Goal: Task Accomplishment & Management: Manage account settings

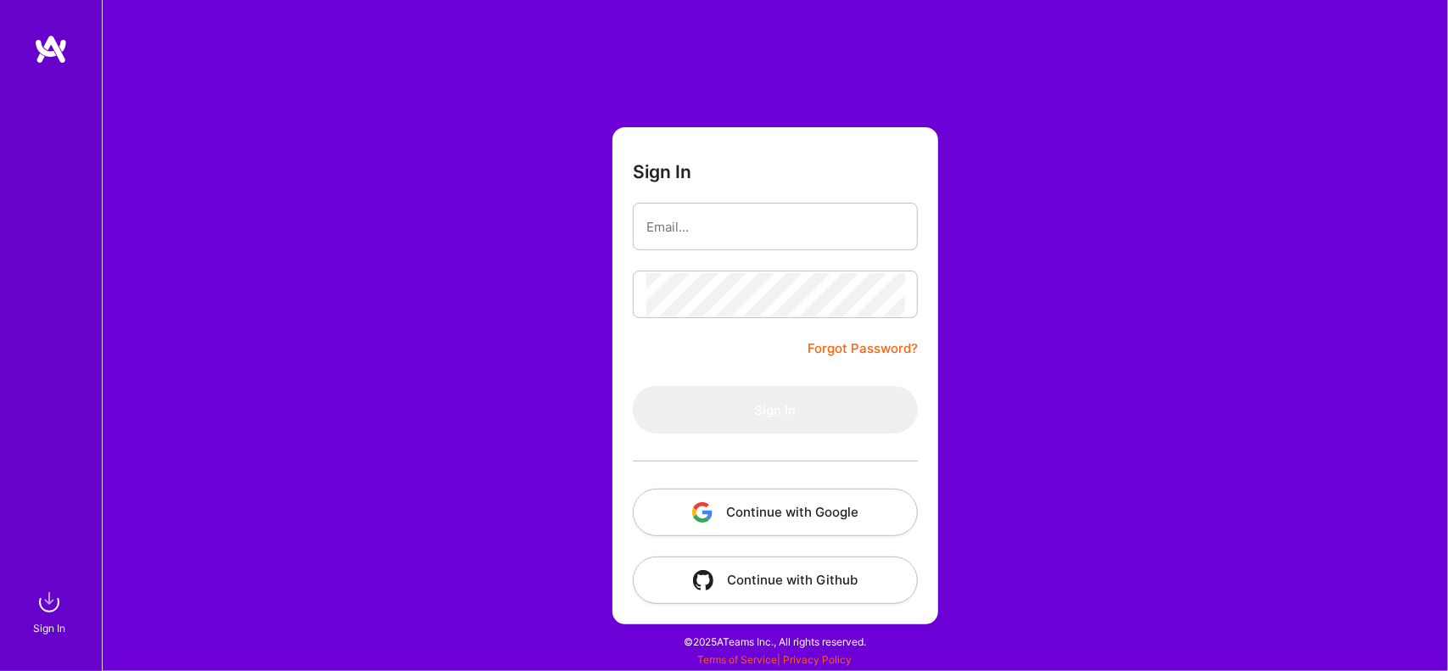
type input "[EMAIL_ADDRESS][DOMAIN_NAME]"
click at [849, 342] on link "Forgot Password?" at bounding box center [863, 349] width 110 height 20
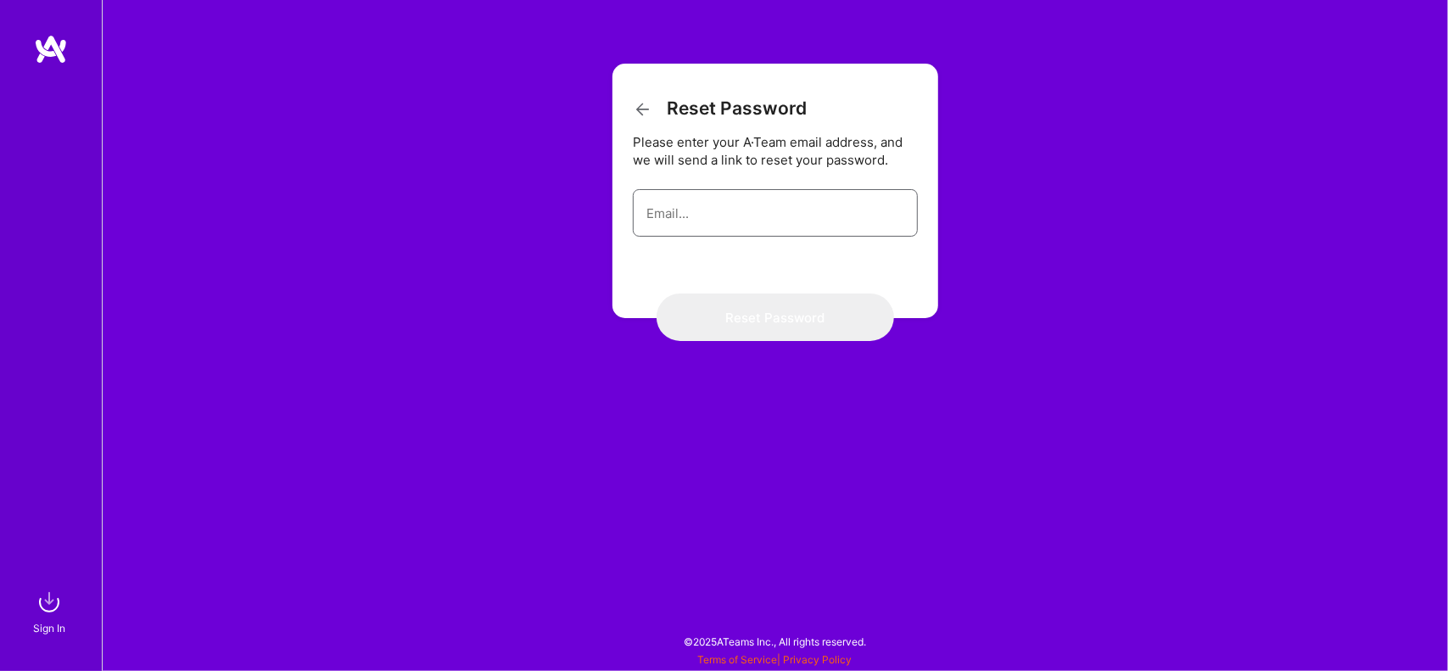
click at [695, 211] on input "email" at bounding box center [775, 213] width 258 height 43
type input "[EMAIL_ADDRESS][DOMAIN_NAME]"
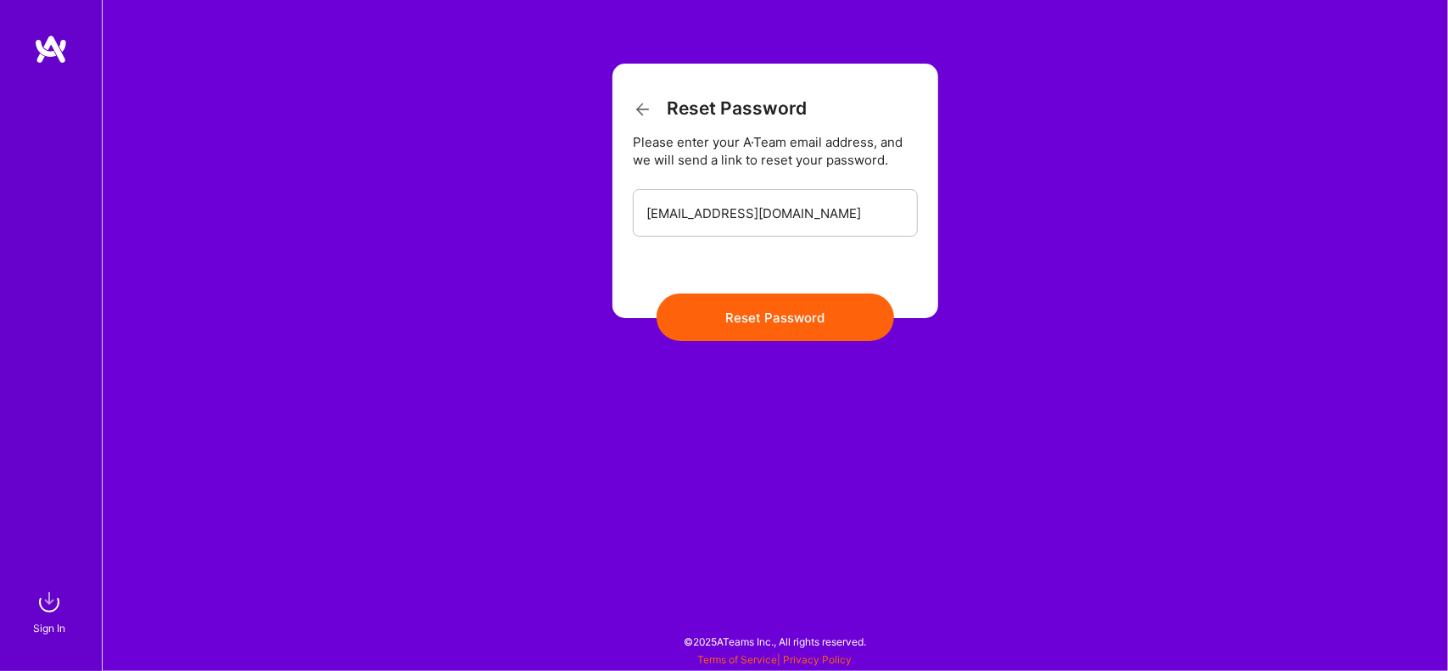
click at [775, 317] on button "Reset Password" at bounding box center [776, 318] width 238 height 48
click at [837, 216] on input "[EMAIL_ADDRESS][DOMAIN_NAME]" at bounding box center [775, 213] width 258 height 43
click at [803, 322] on button "Reset Password" at bounding box center [776, 318] width 238 height 48
click at [772, 320] on button "Reset Password" at bounding box center [776, 318] width 238 height 48
